Goal: Communication & Community: Share content

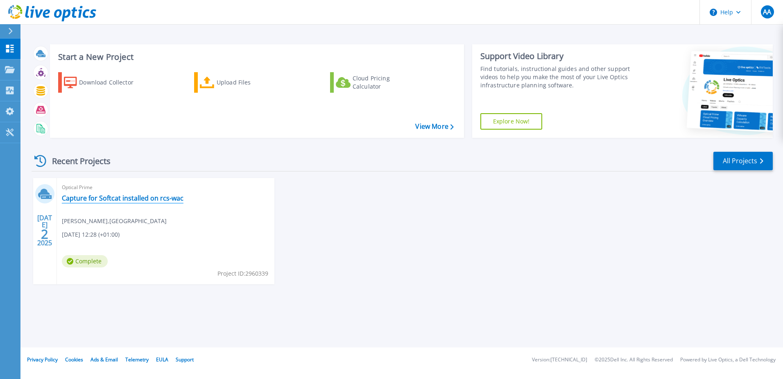
click at [125, 197] on link "Capture for Softcat installed on rcs-wac" at bounding box center [123, 198] width 122 height 8
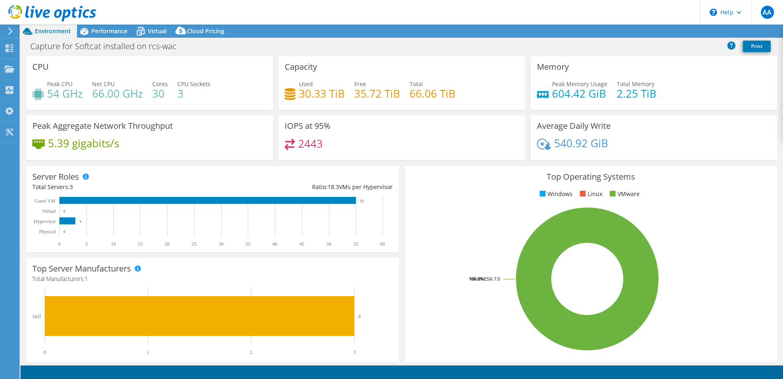
select select "USD"
click at [681, 31] on link "Share" at bounding box center [681, 31] width 34 height 13
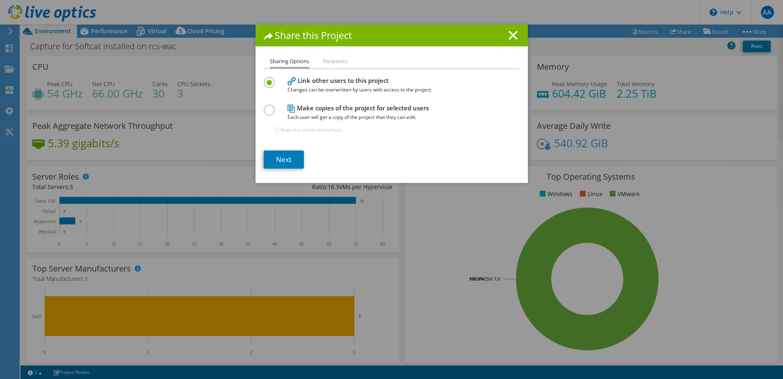
click at [336, 60] on li "Recipients" at bounding box center [335, 62] width 25 height 10
click at [287, 158] on link "Next" at bounding box center [284, 159] width 40 height 18
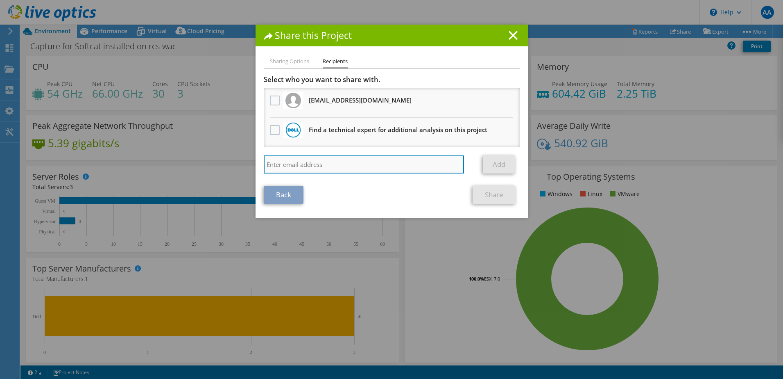
click at [367, 166] on input "search" at bounding box center [364, 164] width 201 height 18
paste input "stephen.mclaughlin@sword-group.com"
type input "stephen.mclaughlin@sword-group.com"
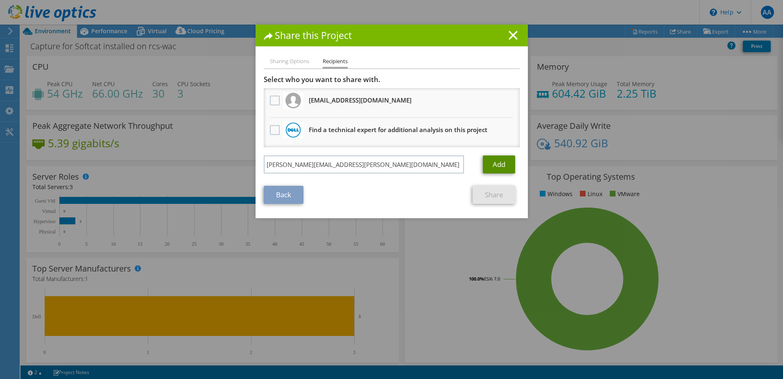
click at [487, 161] on link "Add" at bounding box center [499, 164] width 32 height 18
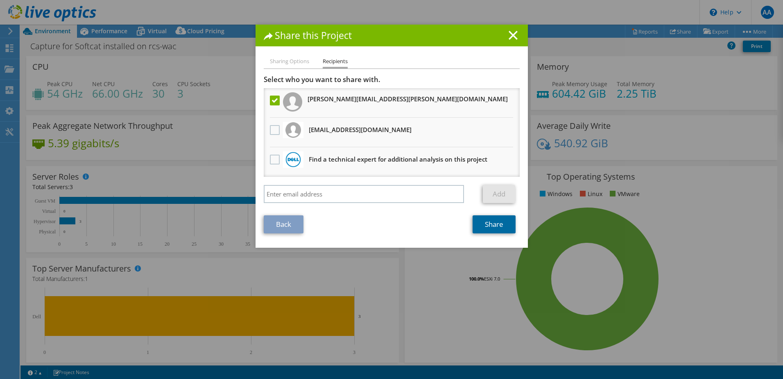
click at [497, 222] on link "Share" at bounding box center [494, 224] width 43 height 18
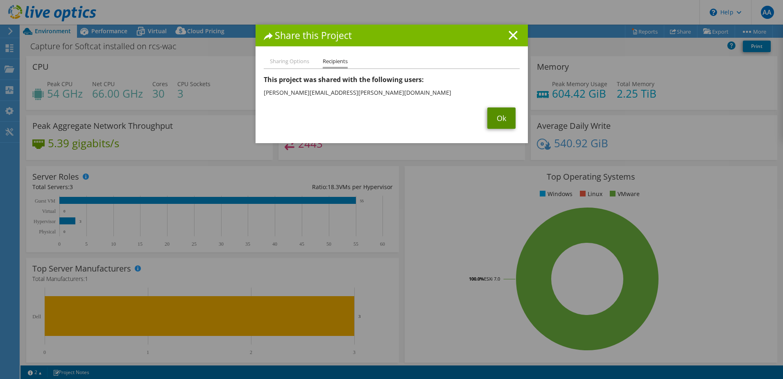
click at [499, 113] on link "Ok" at bounding box center [502, 117] width 28 height 21
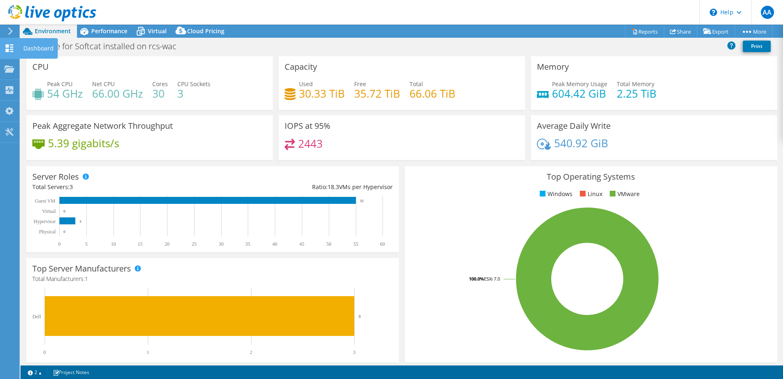
click at [7, 53] on div at bounding box center [10, 49] width 10 height 9
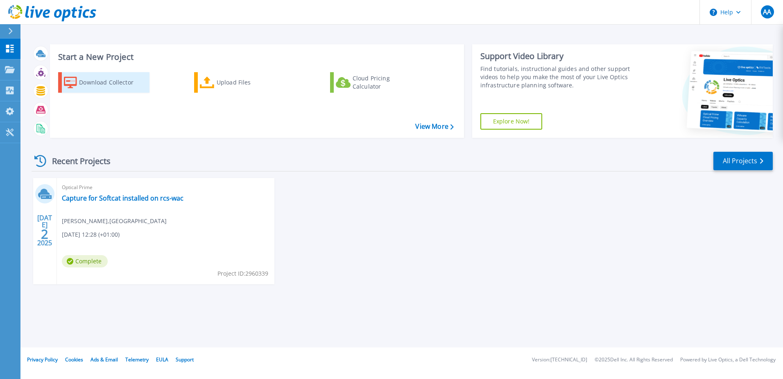
click at [124, 83] on div "Download Collector" at bounding box center [112, 82] width 66 height 16
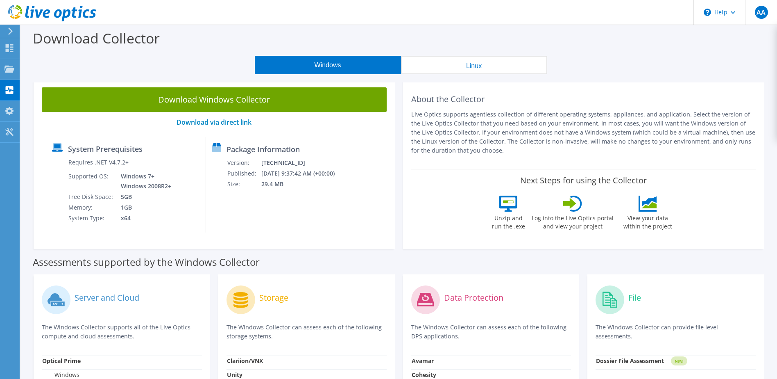
click at [23, 9] on icon at bounding box center [52, 13] width 88 height 17
